Goal: Task Accomplishment & Management: Manage account settings

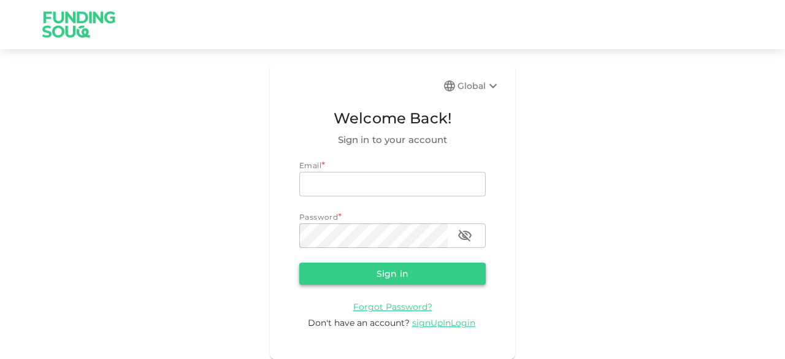
type input "[EMAIL_ADDRESS][DOMAIN_NAME]"
click at [404, 279] on button "Sign in" at bounding box center [392, 274] width 186 height 22
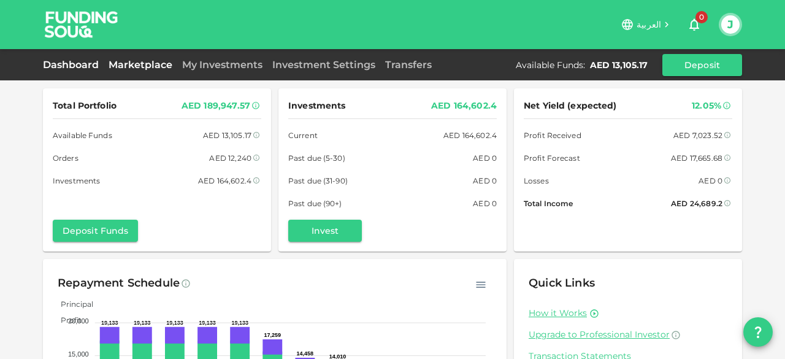
click at [151, 69] on link "Marketplace" at bounding box center [141, 65] width 74 height 12
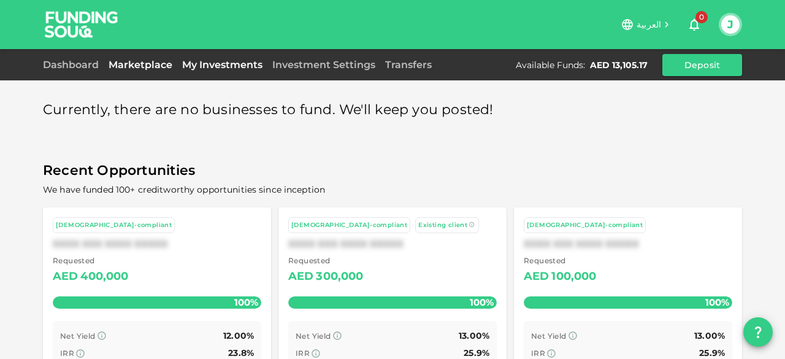
click at [195, 64] on link "My Investments" at bounding box center [222, 65] width 90 height 12
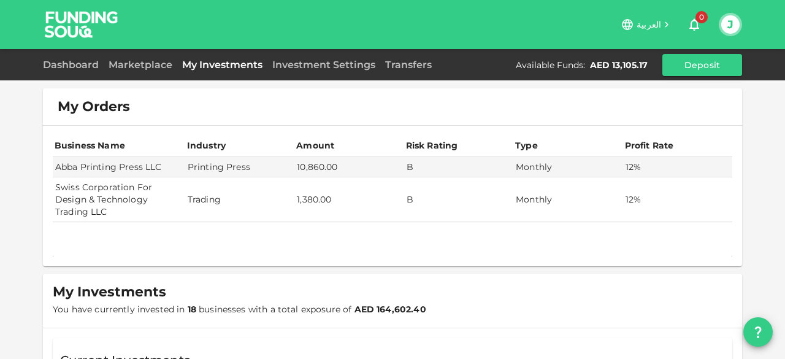
click at [86, 203] on td "Swiss Corporation For Design & Technology Trading LLC" at bounding box center [119, 199] width 133 height 45
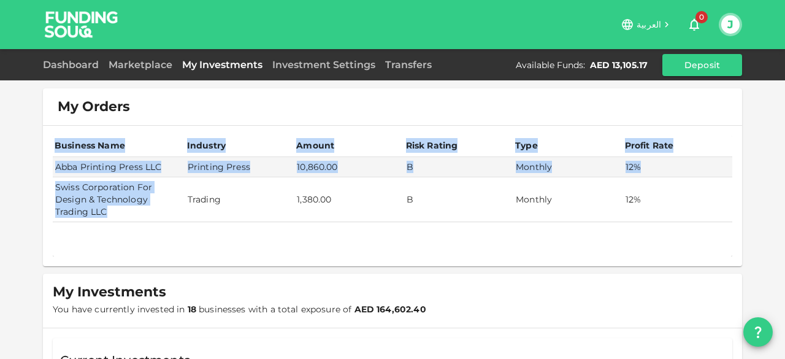
drag, startPoint x: 103, startPoint y: 214, endPoint x: 47, endPoint y: 191, distance: 60.5
click at [47, 191] on div "Business Name Industry Amount Risk Rating Type Profit Rate Abba Printing Press …" at bounding box center [392, 196] width 699 height 140
click at [93, 209] on td "Swiss Corporation For Design & Technology Trading LLC" at bounding box center [119, 199] width 133 height 45
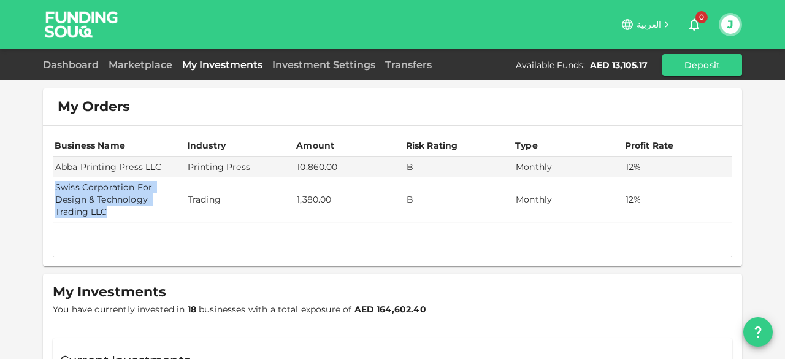
drag, startPoint x: 52, startPoint y: 186, endPoint x: 105, endPoint y: 210, distance: 58.5
click at [105, 210] on td "Swiss Corporation For Design & Technology Trading LLC" at bounding box center [119, 199] width 133 height 45
copy td "Swiss Corporation For Design & Technology Trading LLC"
click at [64, 69] on link "Dashboard" at bounding box center [73, 65] width 61 height 12
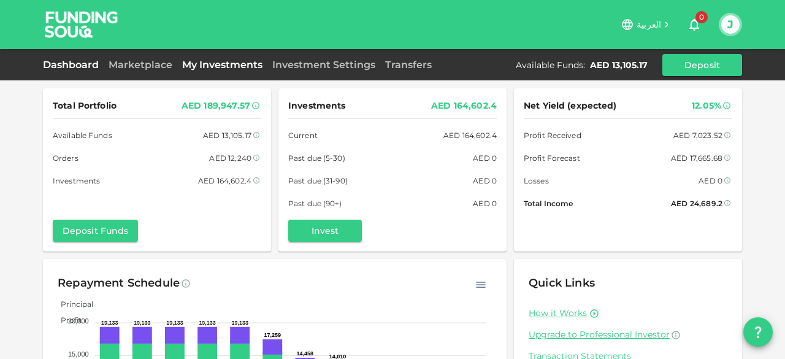
click at [206, 64] on link "My Investments" at bounding box center [222, 65] width 90 height 12
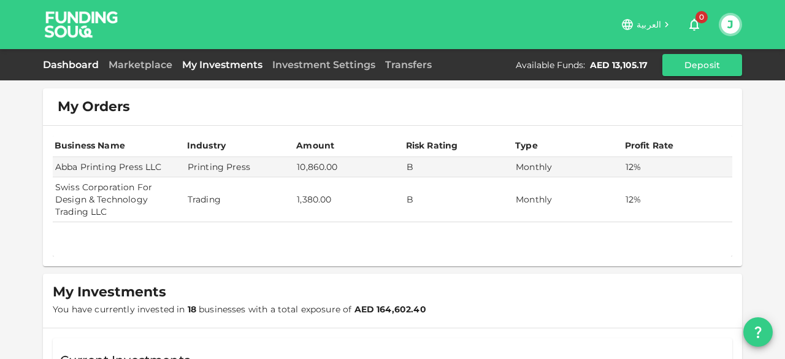
click at [63, 64] on link "Dashboard" at bounding box center [73, 65] width 61 height 12
